Goal: Information Seeking & Learning: Learn about a topic

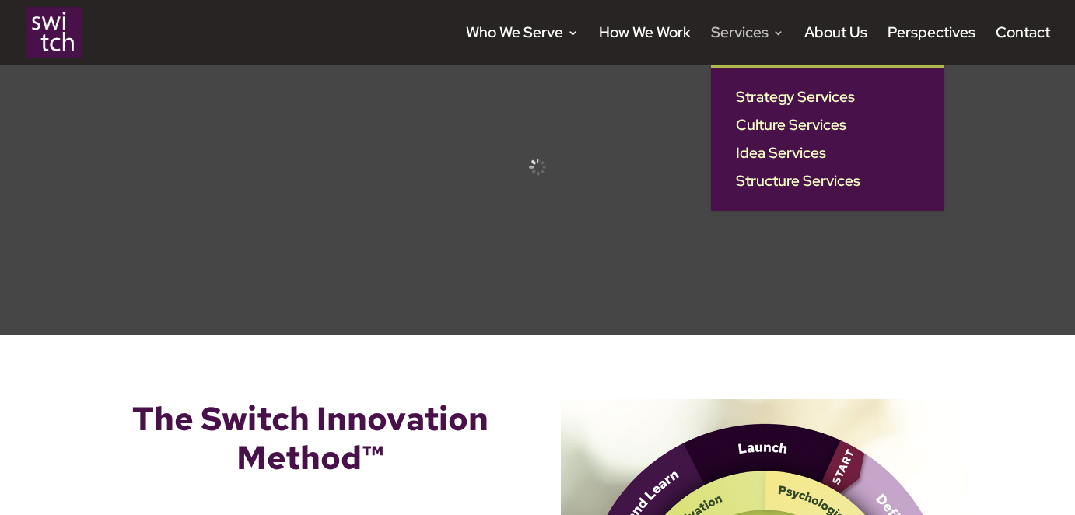
click at [766, 41] on link "Services" at bounding box center [747, 46] width 73 height 38
click at [778, 103] on link "Strategy Services" at bounding box center [827, 97] width 202 height 28
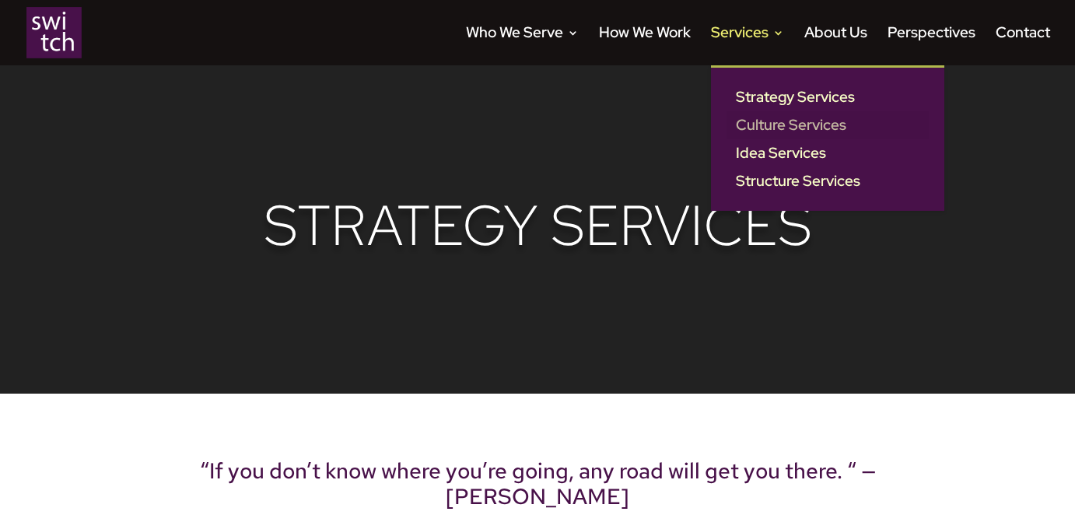
click at [772, 124] on link "Culture Services" at bounding box center [827, 125] width 202 height 28
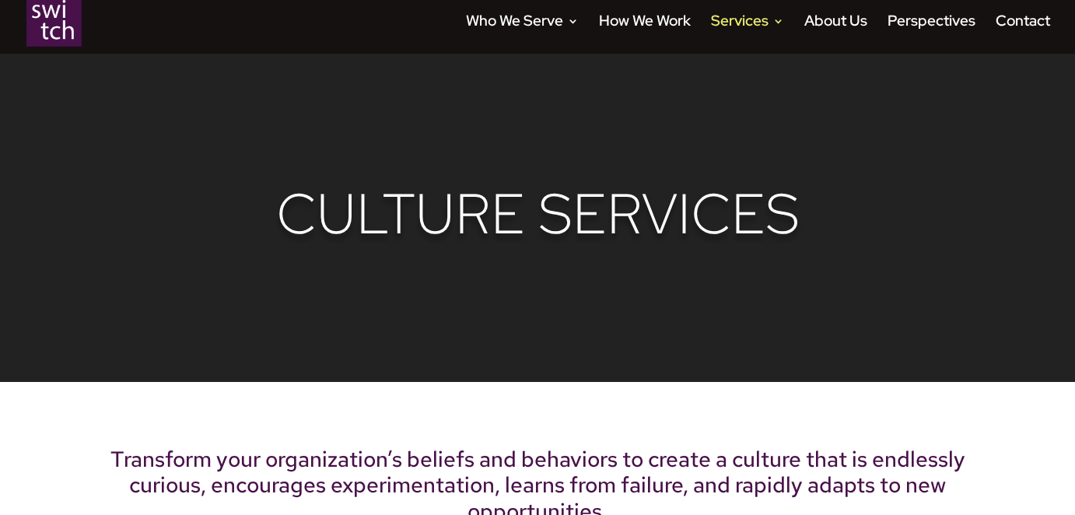
scroll to position [5, 0]
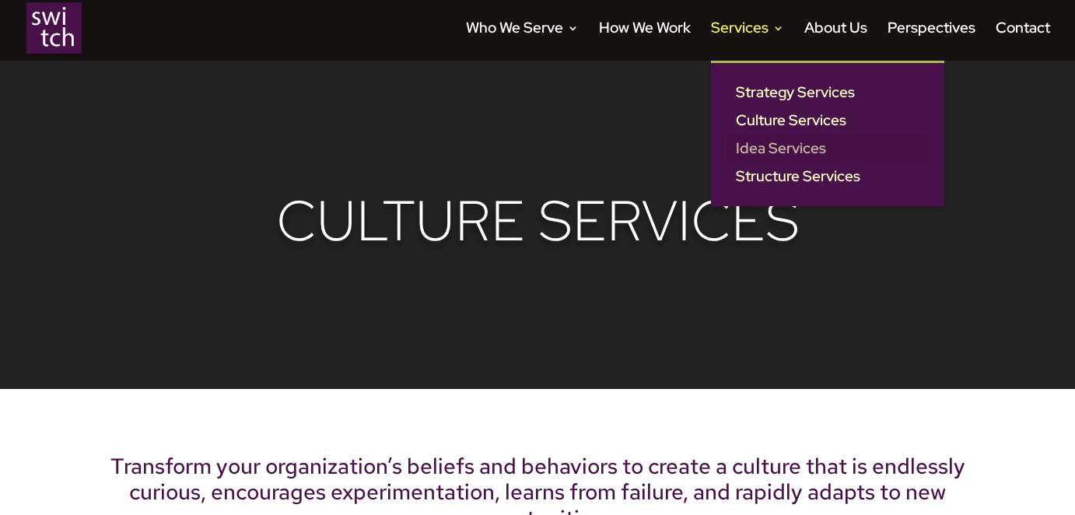
click at [776, 150] on link "Idea Services" at bounding box center [827, 149] width 202 height 28
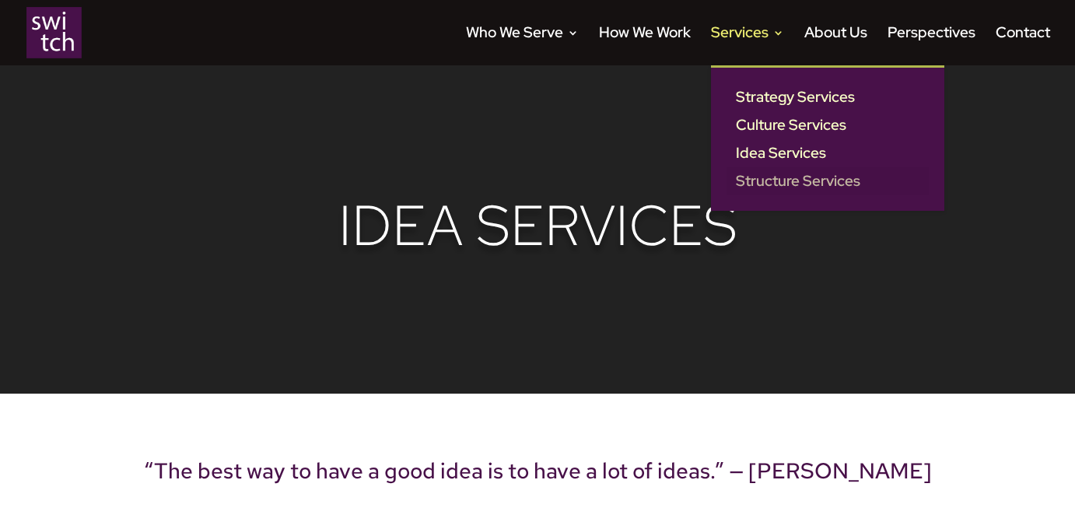
click at [778, 181] on link "Structure Services" at bounding box center [827, 181] width 202 height 28
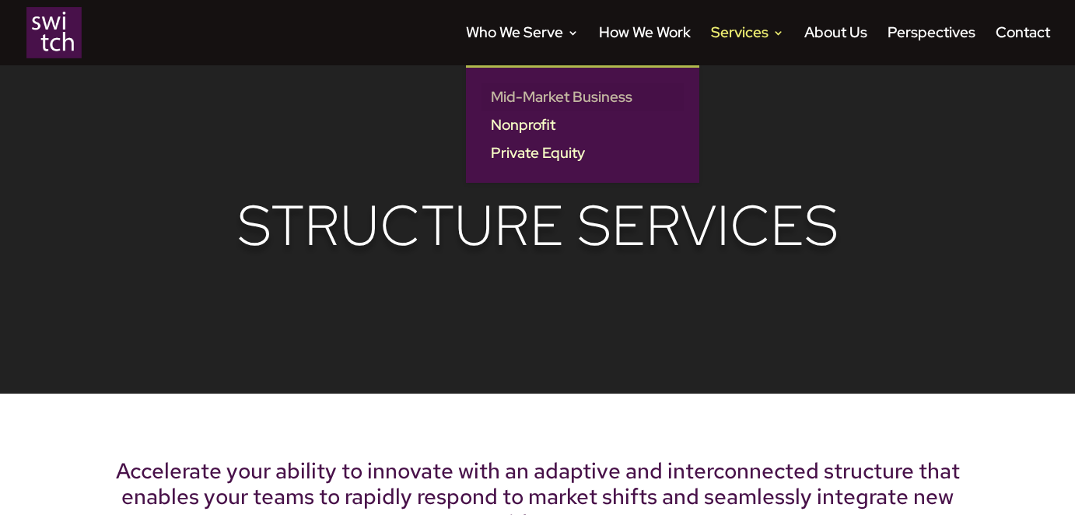
click at [551, 90] on link "Mid-Market Business" at bounding box center [582, 97] width 202 height 28
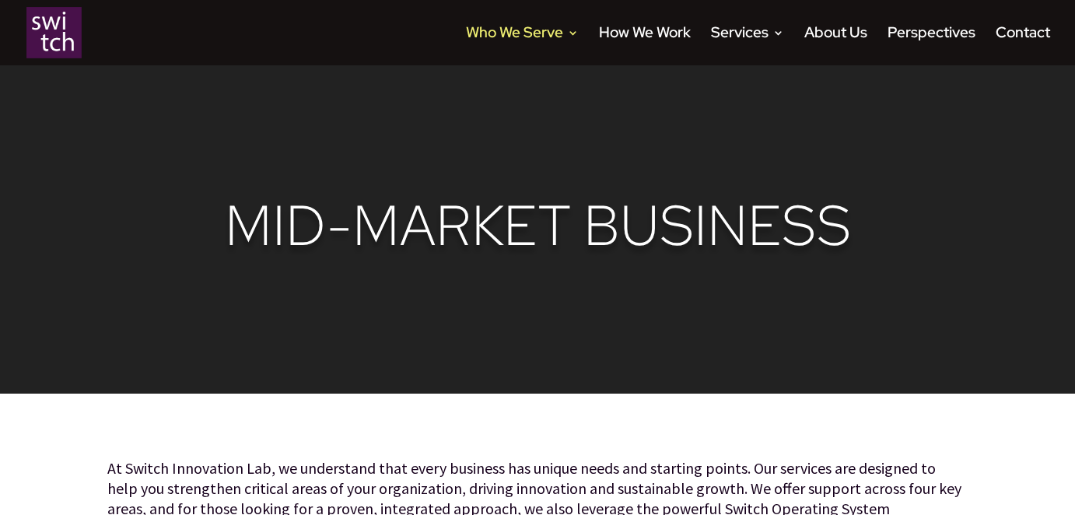
click at [62, 33] on img at bounding box center [53, 32] width 55 height 51
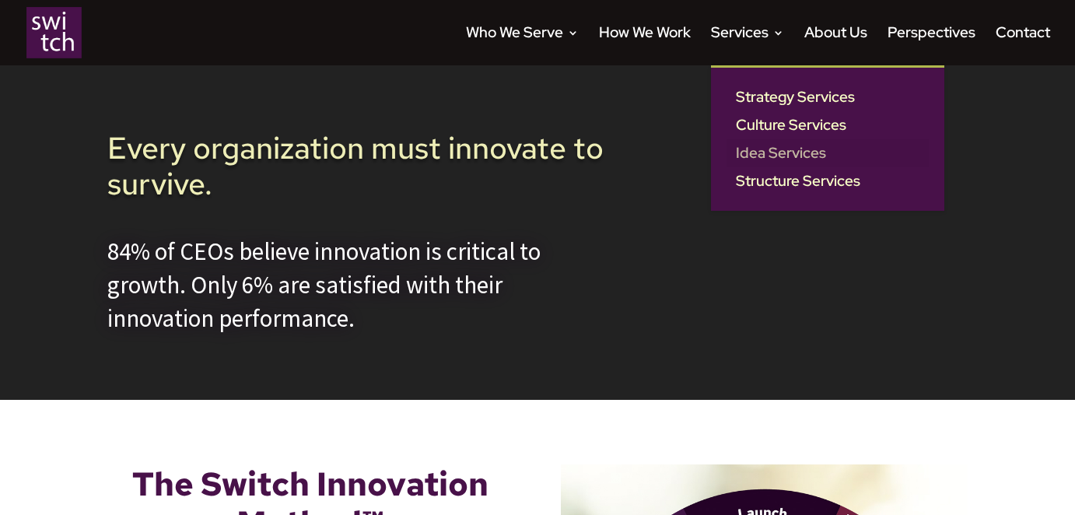
click at [772, 147] on link "Idea Services" at bounding box center [827, 153] width 202 height 28
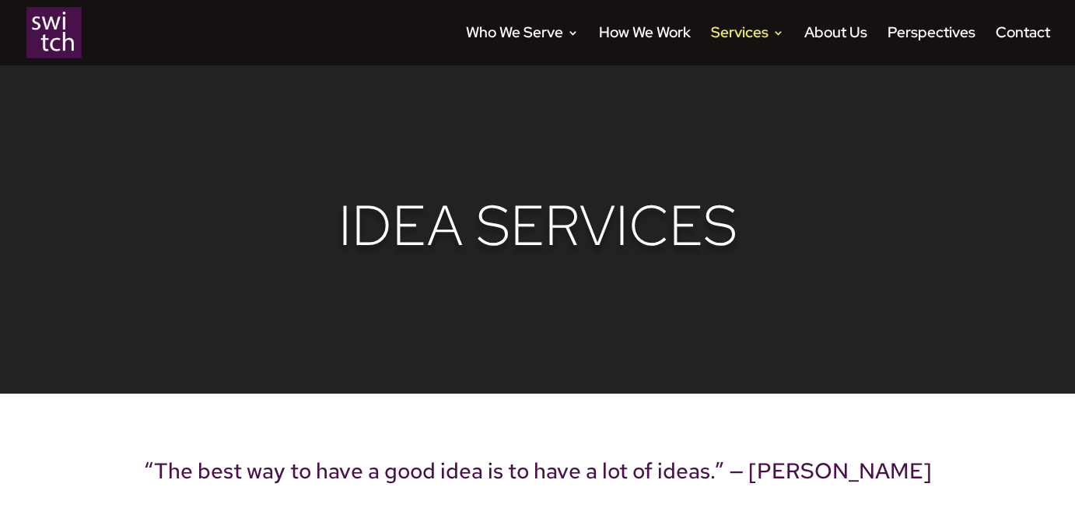
click at [54, 32] on img at bounding box center [53, 32] width 55 height 51
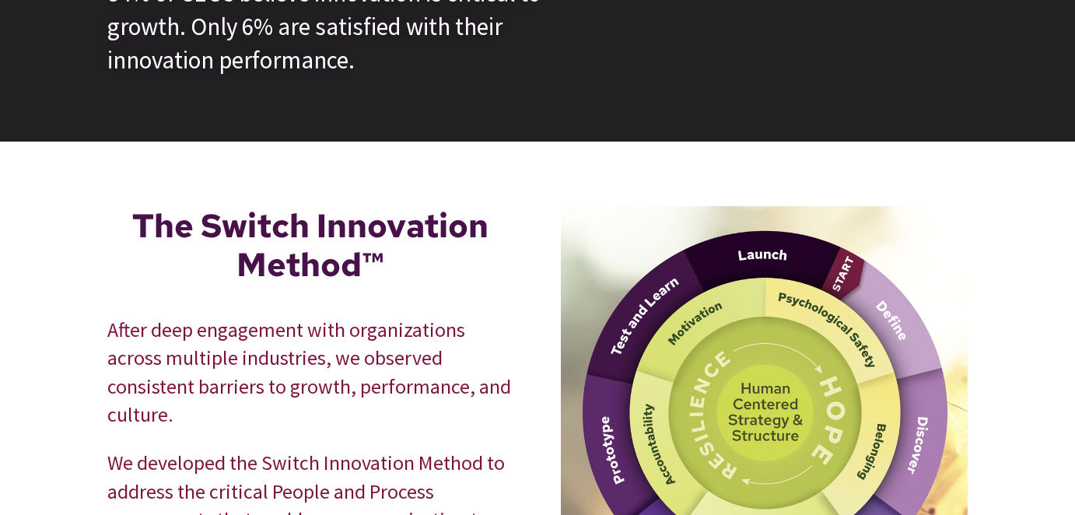
scroll to position [252, 0]
